Goal: Find specific page/section: Find specific page/section

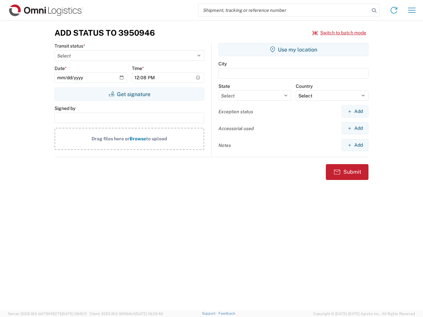
click at [284, 10] on input "search" at bounding box center [283, 10] width 171 height 13
click at [374, 11] on icon at bounding box center [374, 10] width 9 height 9
click at [394, 10] on icon at bounding box center [394, 10] width 11 height 11
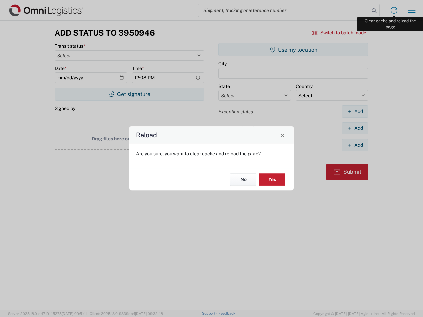
click at [412, 10] on div "Reload Are you sure, you want to clear cache and reload the page? No Yes" at bounding box center [211, 158] width 423 height 317
click at [339, 33] on div "Reload Are you sure, you want to clear cache and reload the page? No Yes" at bounding box center [211, 158] width 423 height 317
click at [129, 94] on div "Reload Are you sure, you want to clear cache and reload the page? No Yes" at bounding box center [211, 158] width 423 height 317
click at [294, 50] on div "Reload Are you sure, you want to clear cache and reload the page? No Yes" at bounding box center [211, 158] width 423 height 317
click at [355, 111] on div "Reload Are you sure, you want to clear cache and reload the page? No Yes" at bounding box center [211, 158] width 423 height 317
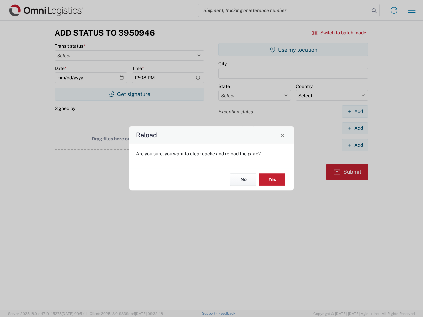
click at [355, 128] on div "Reload Are you sure, you want to clear cache and reload the page? No Yes" at bounding box center [211, 158] width 423 height 317
click at [355, 145] on div "Reload Are you sure, you want to clear cache and reload the page? No Yes" at bounding box center [211, 158] width 423 height 317
